Goal: Information Seeking & Learning: Compare options

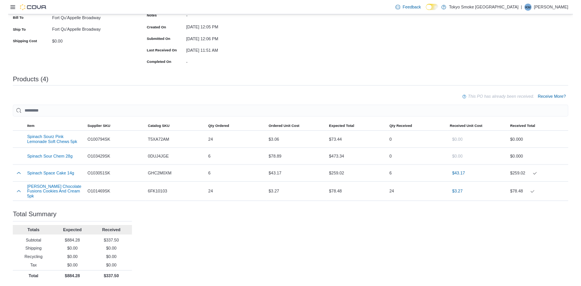
scroll to position [156, 0]
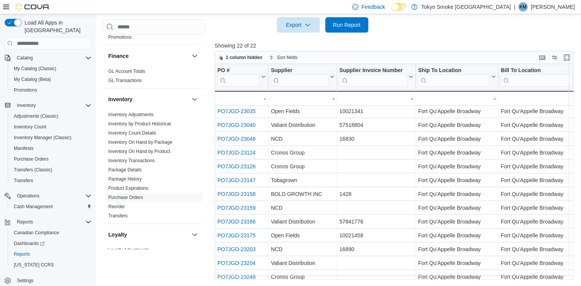
scroll to position [65, 0]
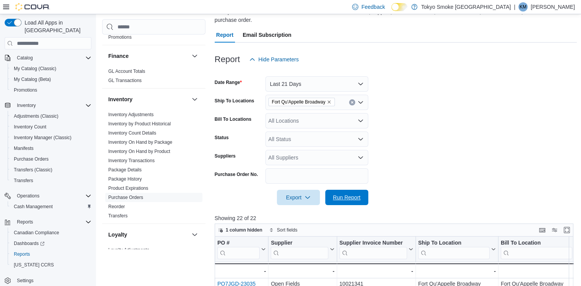
drag, startPoint x: 339, startPoint y: 196, endPoint x: 453, endPoint y: 137, distance: 128.6
click at [339, 196] on span "Run Report" at bounding box center [347, 198] width 28 height 8
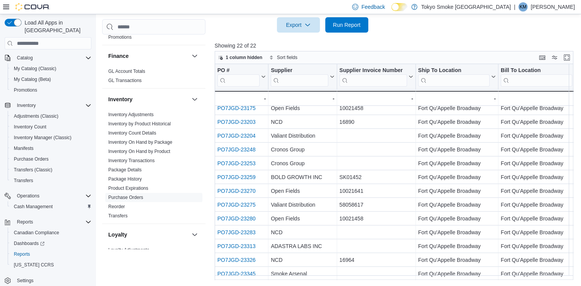
scroll to position [134, 0]
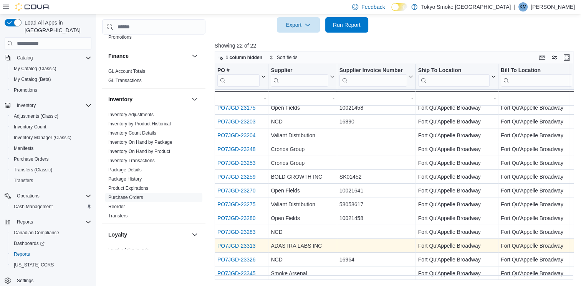
click at [240, 243] on link "PO7JGD-23313" at bounding box center [236, 246] width 38 height 6
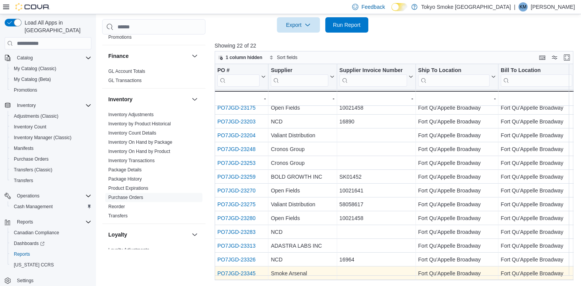
click at [236, 271] on link "PO7JGD-23345" at bounding box center [236, 274] width 38 height 6
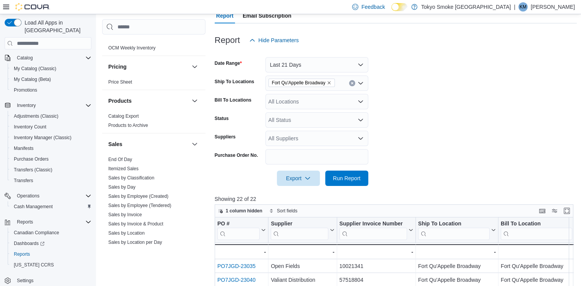
scroll to position [422, 0]
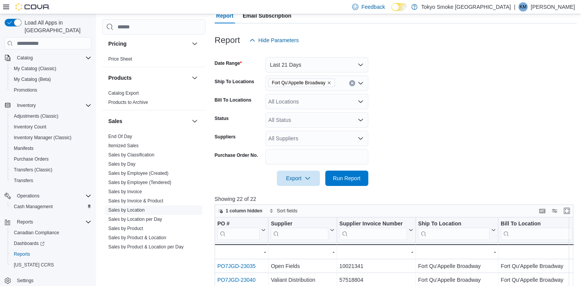
click at [137, 211] on link "Sales by Location" at bounding box center [126, 210] width 36 height 5
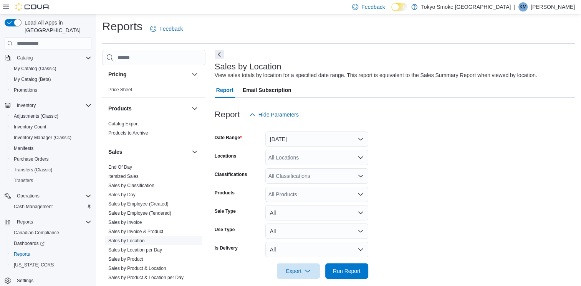
scroll to position [9, 0]
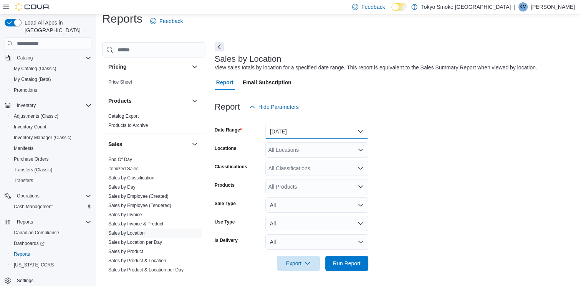
click at [292, 133] on button "Yesterday" at bounding box center [316, 131] width 103 height 15
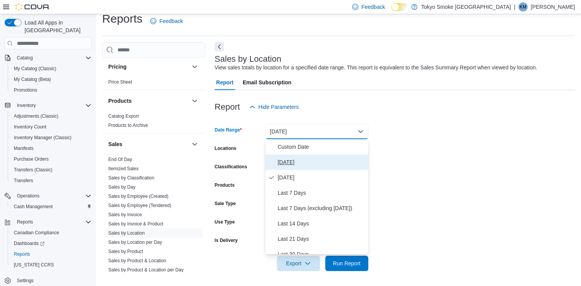
click at [287, 160] on span "Today" at bounding box center [322, 162] width 88 height 9
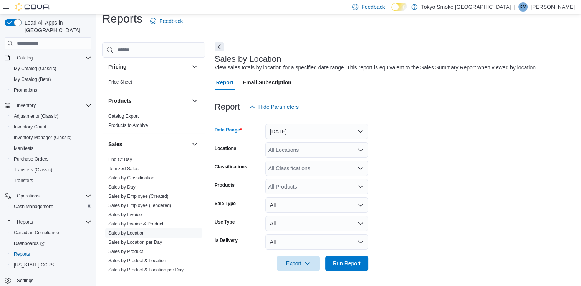
click at [289, 153] on div "All Locations" at bounding box center [316, 149] width 103 height 15
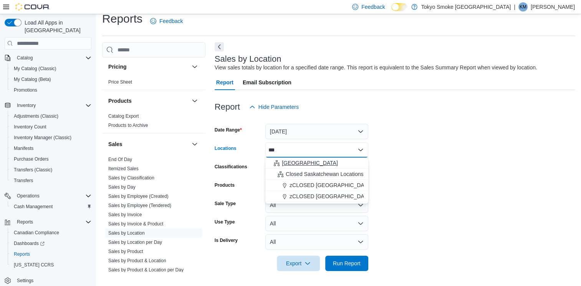
type input "***"
click at [304, 162] on span "Saskatchewan" at bounding box center [310, 163] width 56 height 8
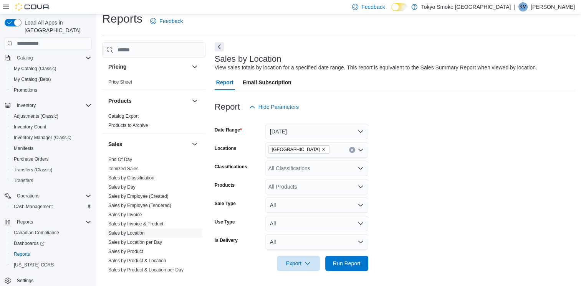
click at [453, 161] on form "Date Range Today Locations Saskatchewan Classifications All Classifications Pro…" at bounding box center [395, 193] width 360 height 157
click at [362, 264] on span "Run Report" at bounding box center [347, 263] width 34 height 15
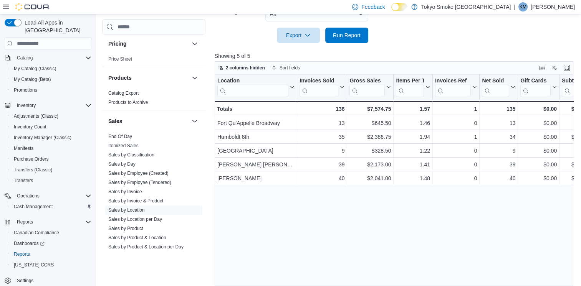
scroll to position [248, 0]
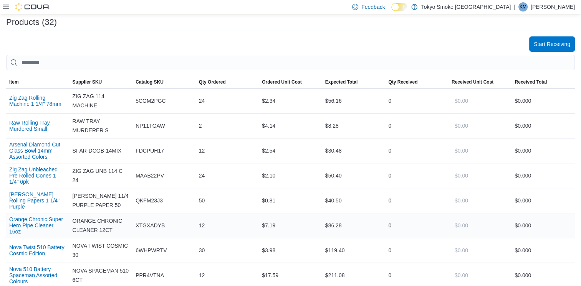
scroll to position [230, 0]
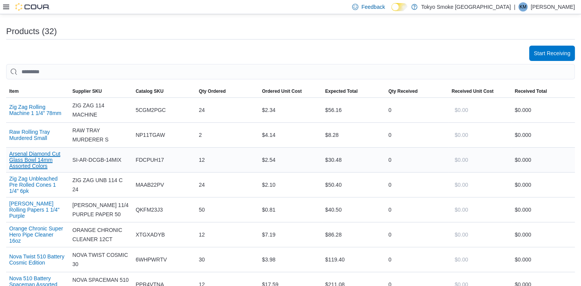
click at [32, 159] on button "Arsenal Diamond Cut Glass Bowl 14mm Assorted Colors" at bounding box center [37, 160] width 57 height 18
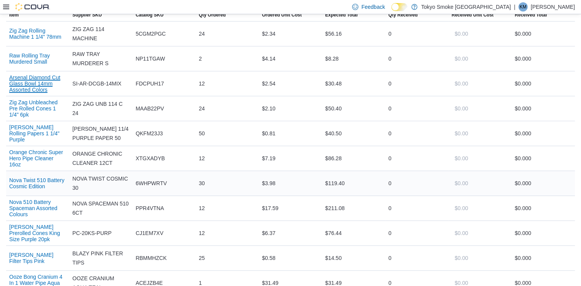
scroll to position [307, 0]
click at [48, 134] on button "[PERSON_NAME] Rolling Papers 1 1/4" Purple" at bounding box center [37, 133] width 57 height 18
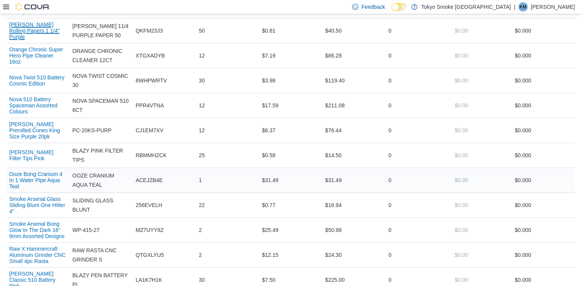
scroll to position [413, 0]
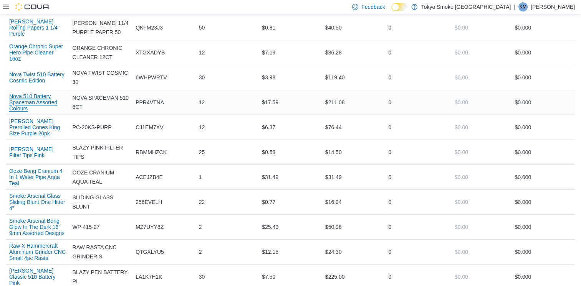
click at [41, 99] on button "Nova 510 Battery Spaceman Assorted Colours" at bounding box center [37, 102] width 57 height 18
click at [51, 127] on button "Blazy Susan Prerolled Cones King Size Purple 20pk" at bounding box center [37, 127] width 57 height 18
click at [52, 178] on button "Ooze Bong Cranium 4 In 1 Water Pipe Aqua Teal" at bounding box center [37, 177] width 57 height 18
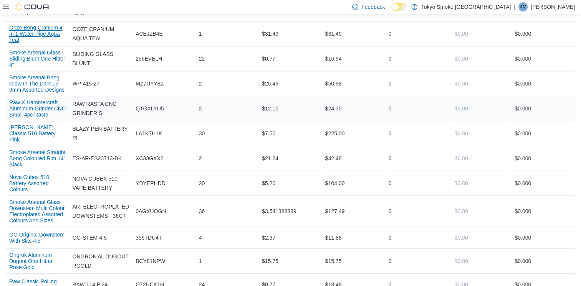
scroll to position [557, 0]
click at [47, 58] on button "Smoke Arsenal Glass Sliding Blunt One Hitter 4"" at bounding box center [37, 58] width 57 height 18
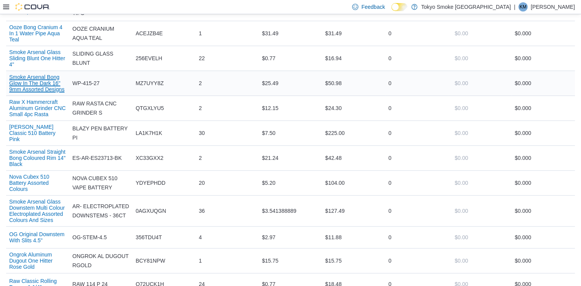
click at [53, 85] on button "Smoke Arsenal Bong Glow In The Dark 16" 9mm Assorted Designs" at bounding box center [37, 83] width 57 height 18
click at [35, 141] on button "Blazy Susan Classic 510 Battery Pink" at bounding box center [37, 133] width 57 height 18
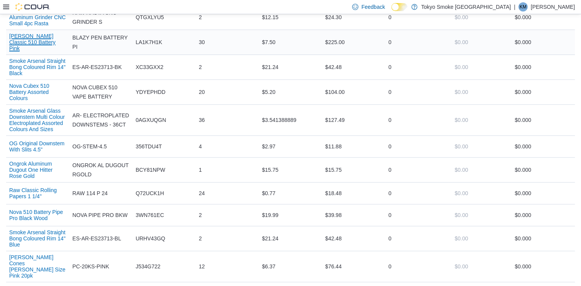
scroll to position [653, 0]
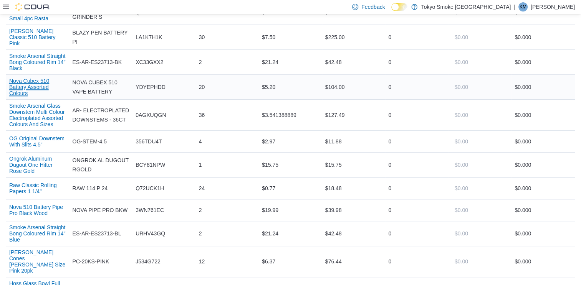
click at [26, 89] on button "Nova Cubex 510 Battery Assorted Colours" at bounding box center [37, 87] width 57 height 18
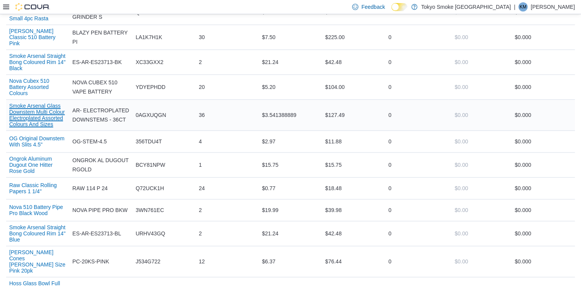
click at [30, 127] on button "Smoke Arsenal Glass Downstem Multi Colour Electroplated Assorted Colours And Si…" at bounding box center [37, 115] width 57 height 25
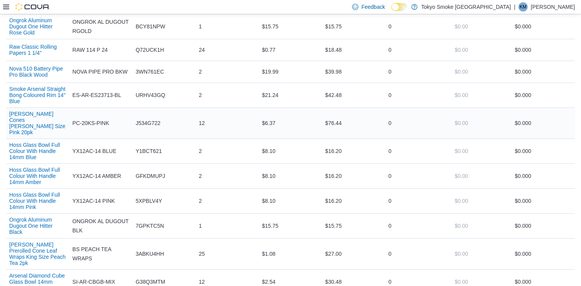
scroll to position [797, 0]
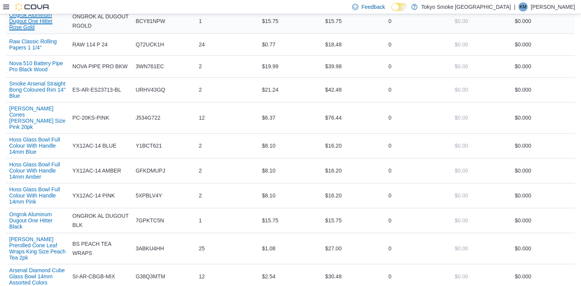
click at [43, 29] on button "Ongrok Aluminum Dugout One Hitter Rose Gold" at bounding box center [37, 21] width 57 height 18
click at [52, 122] on button "Blazy Susan Prerolled Cones King Size Pink 20pk" at bounding box center [37, 118] width 57 height 25
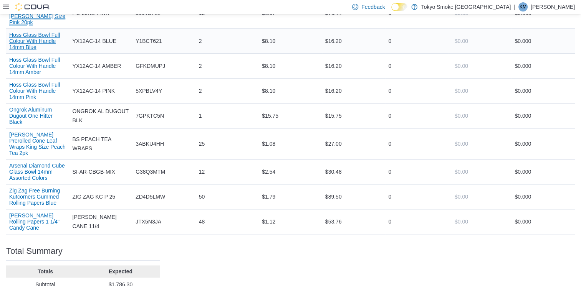
scroll to position [902, 0]
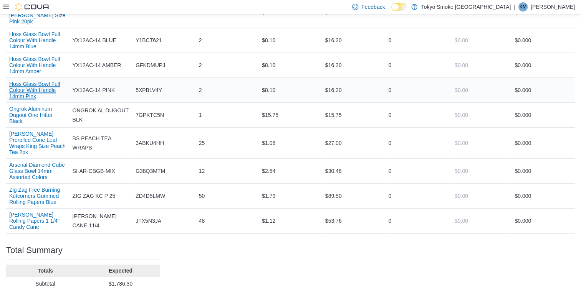
click at [46, 90] on button "Hoss Glass Bowl Full Colour With Handle 14mm Pink" at bounding box center [37, 90] width 57 height 18
click at [34, 177] on button "Arsenal Diamond Cube Glass Bowl 14mm Assorted Colors" at bounding box center [37, 171] width 57 height 18
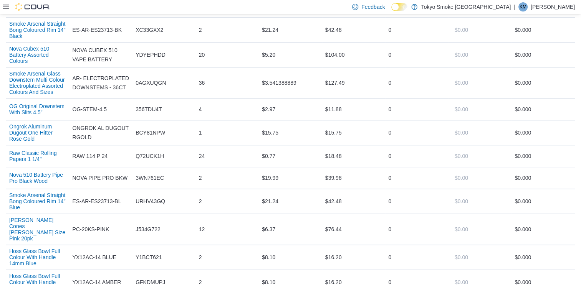
scroll to position [624, 0]
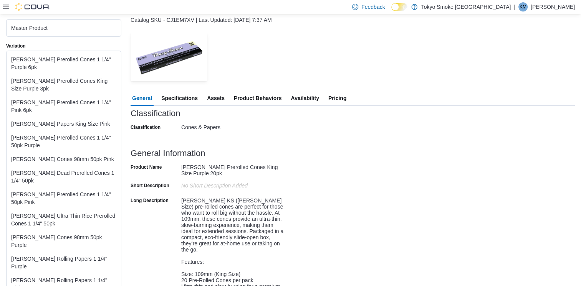
scroll to position [48, 0]
